Goal: Transaction & Acquisition: Purchase product/service

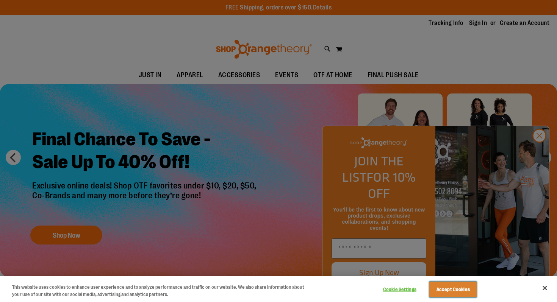
click at [443, 291] on button "Accept Cookies" at bounding box center [452, 290] width 47 height 16
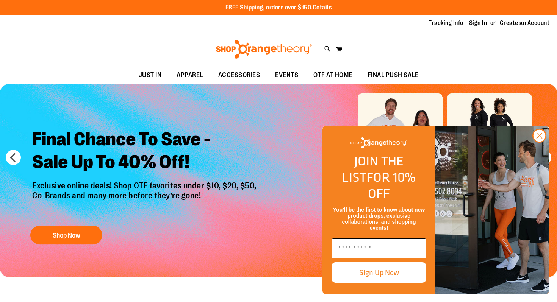
click at [377, 244] on input "Enter email" at bounding box center [379, 249] width 95 height 20
type input "**********"
click at [371, 278] on button "Sign Up Now" at bounding box center [379, 273] width 95 height 20
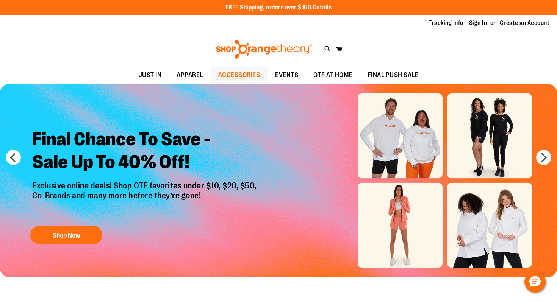
click at [244, 69] on span "ACCESSORIES" at bounding box center [239, 75] width 42 height 17
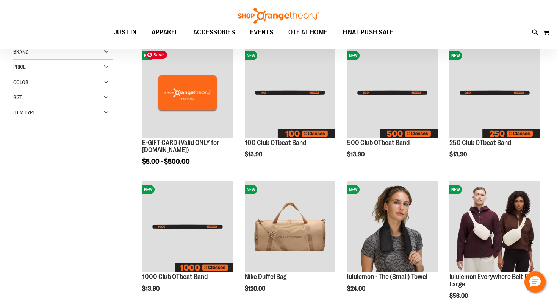
scroll to position [112, 0]
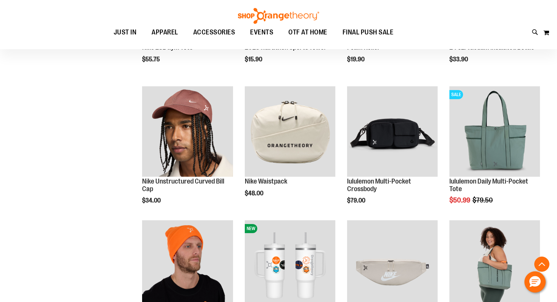
scroll to position [472, 0]
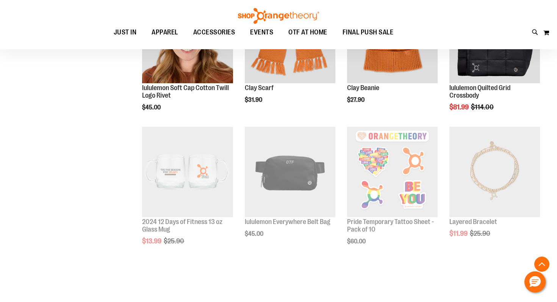
scroll to position [833, 0]
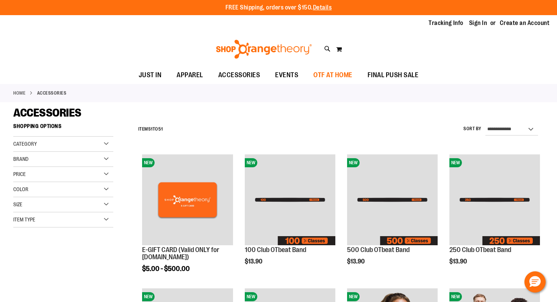
click at [311, 74] on link "OTF AT HOME" at bounding box center [333, 75] width 54 height 17
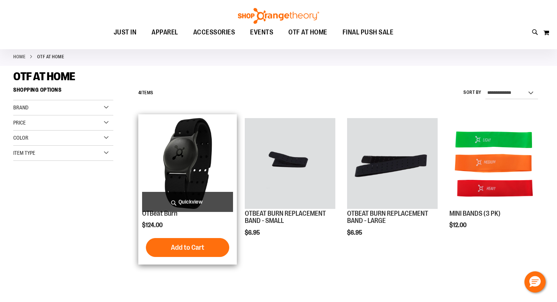
scroll to position [38, 0]
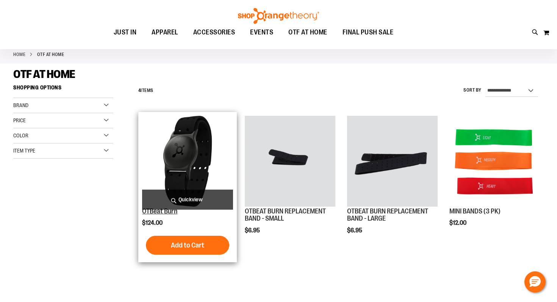
click at [169, 213] on link "OTBeat Burn" at bounding box center [159, 212] width 35 height 8
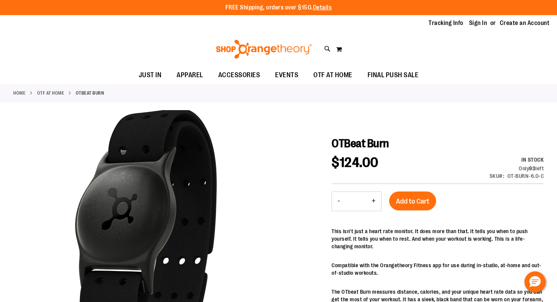
click at [261, 47] on img at bounding box center [264, 49] width 98 height 19
